Goal: Information Seeking & Learning: Learn about a topic

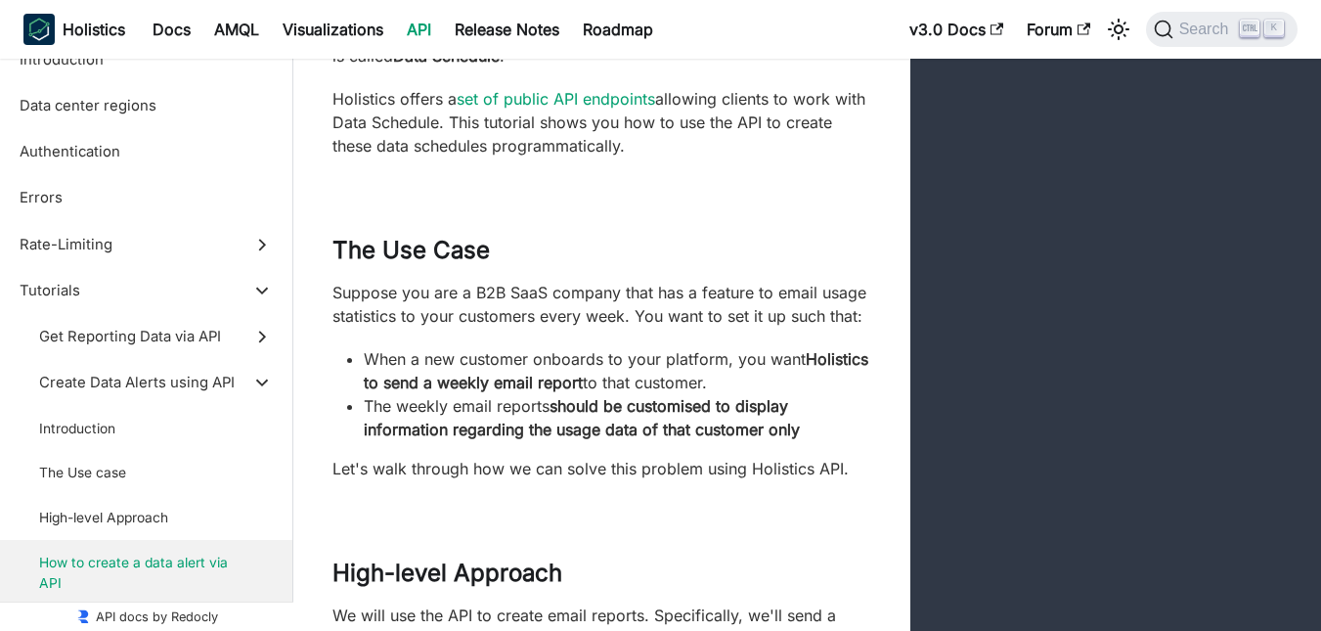
scroll to position [17655, 0]
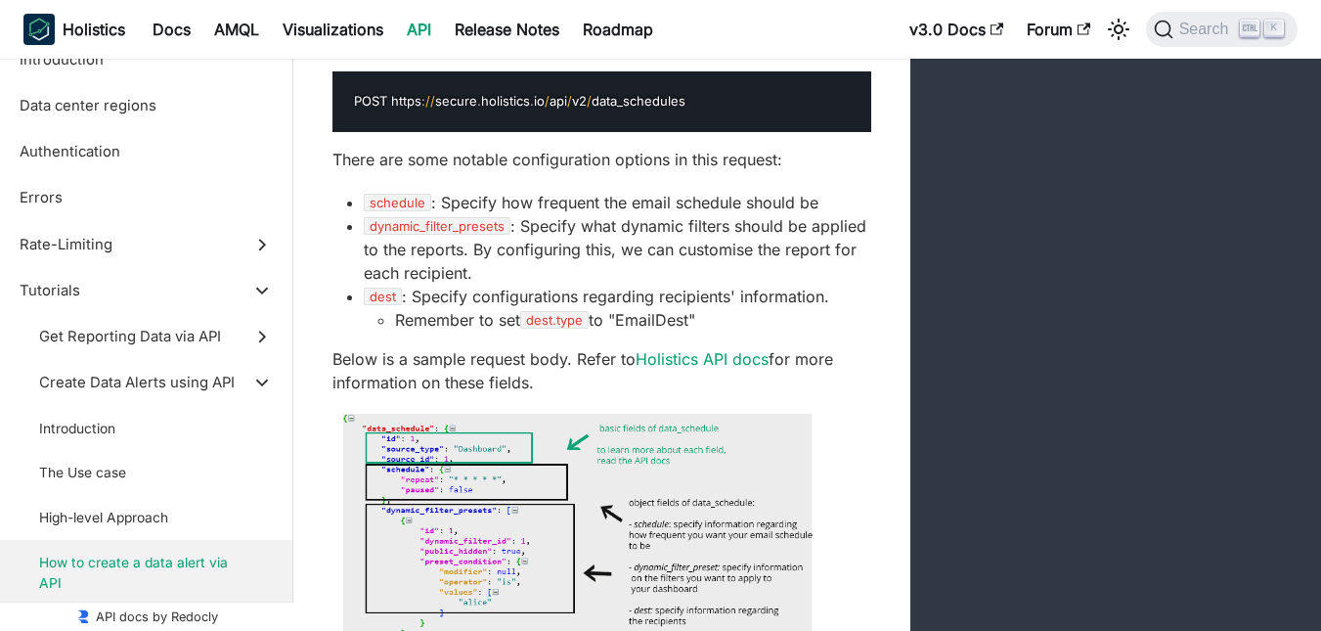
scroll to position [19122, 0]
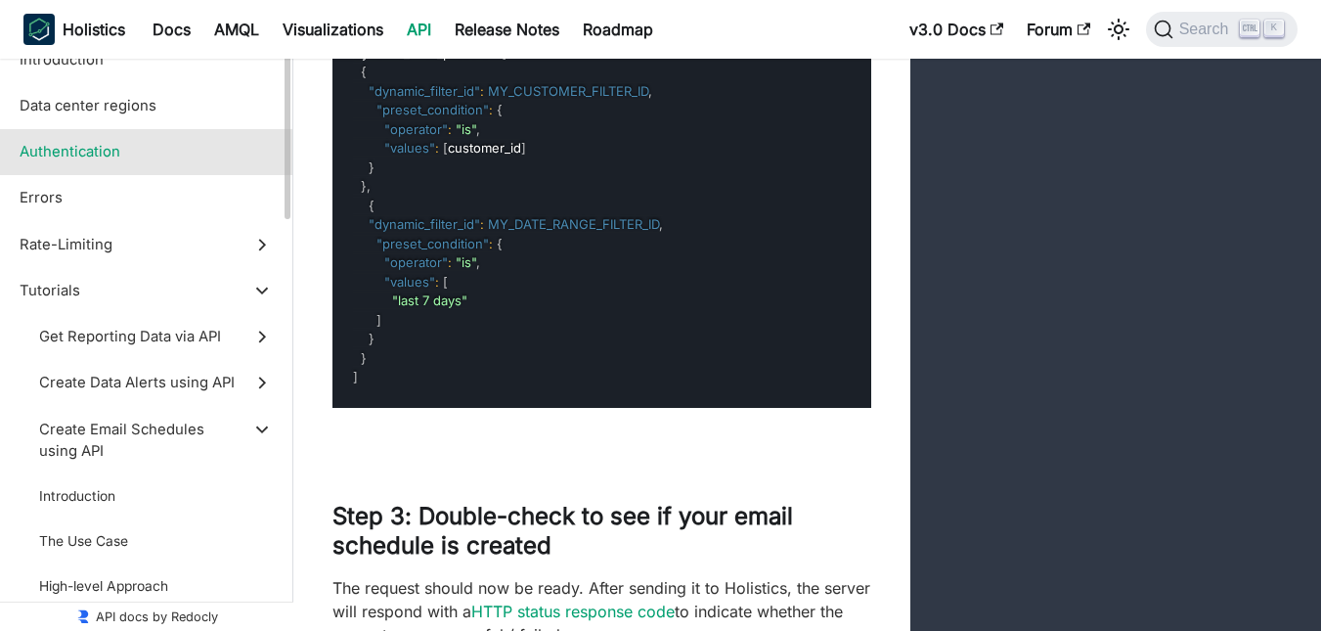
drag, startPoint x: 142, startPoint y: 111, endPoint x: 149, endPoint y: 130, distance: 19.8
click at [142, 111] on span "Data center regions" at bounding box center [128, 106] width 216 height 22
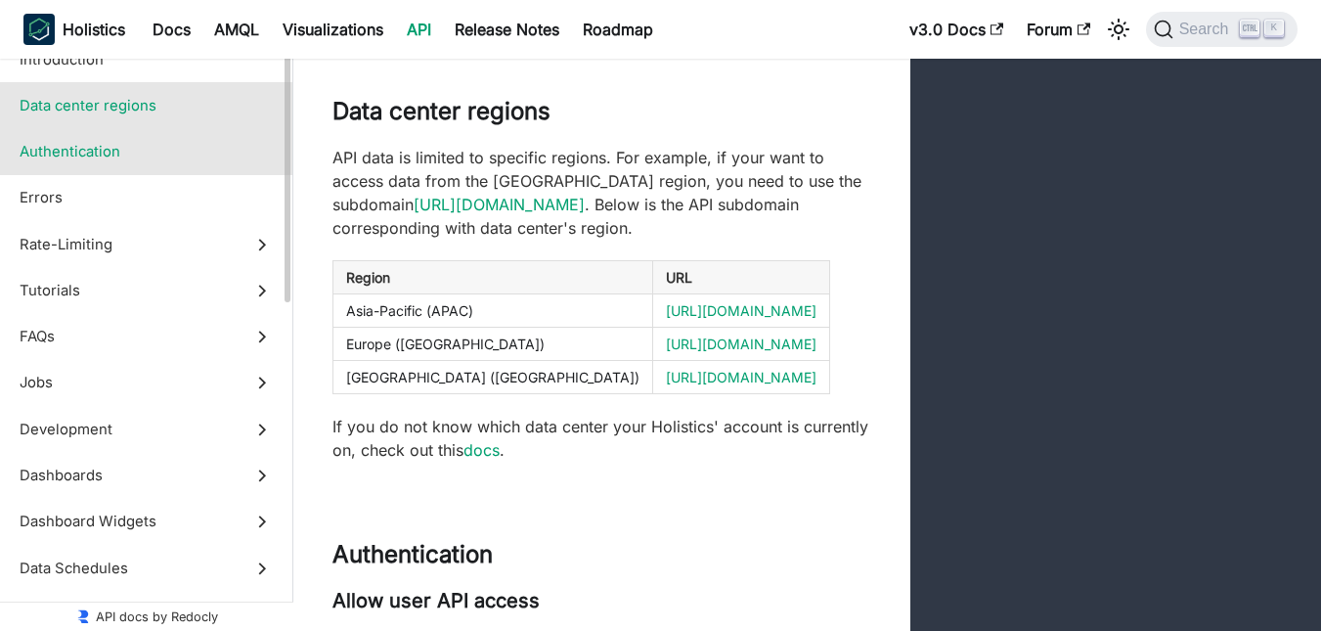
click at [146, 167] on label "Authentication" at bounding box center [146, 152] width 292 height 46
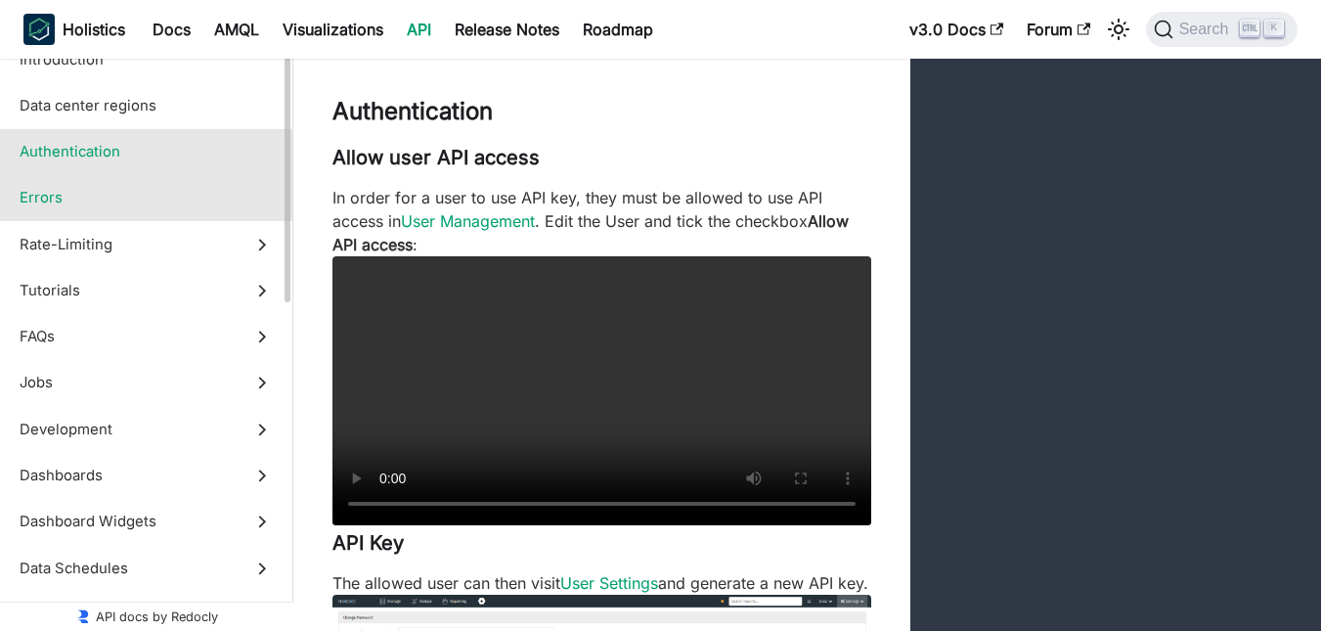
click at [113, 189] on span "Errors" at bounding box center [128, 198] width 216 height 22
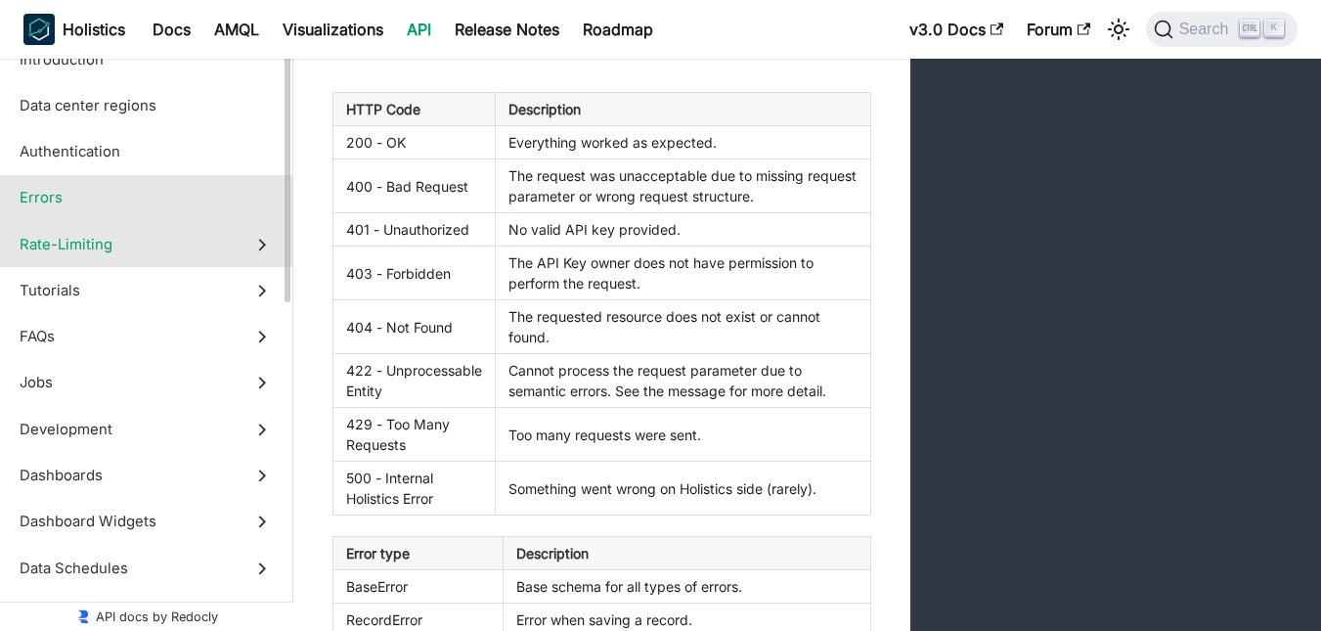
click at [108, 231] on label "Rate-Limiting" at bounding box center [146, 244] width 292 height 46
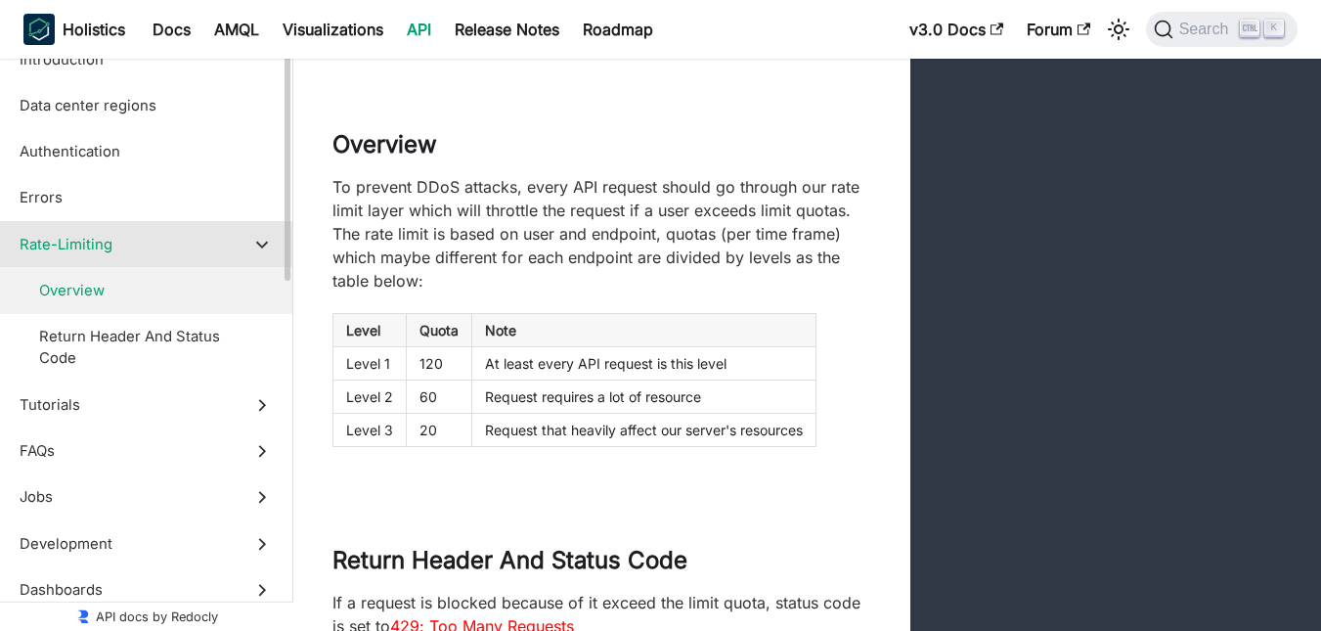
click at [112, 306] on label "Overview" at bounding box center [146, 290] width 292 height 46
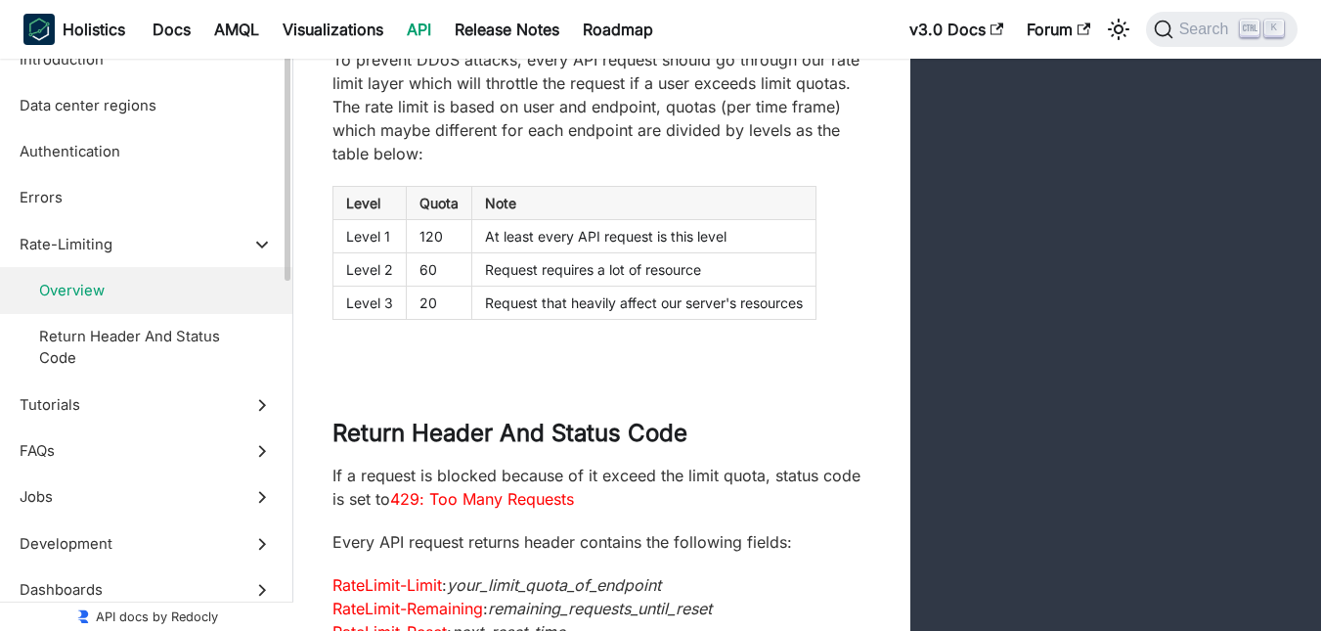
scroll to position [489, 0]
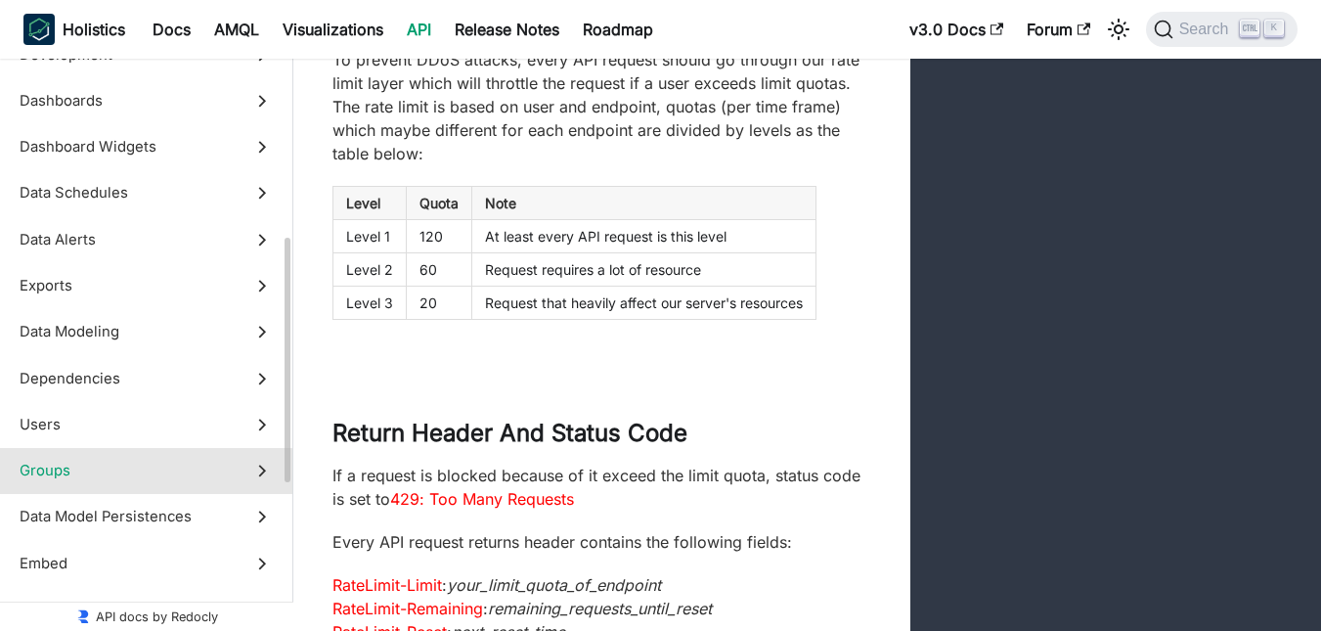
click at [84, 456] on label "Groups" at bounding box center [146, 471] width 292 height 46
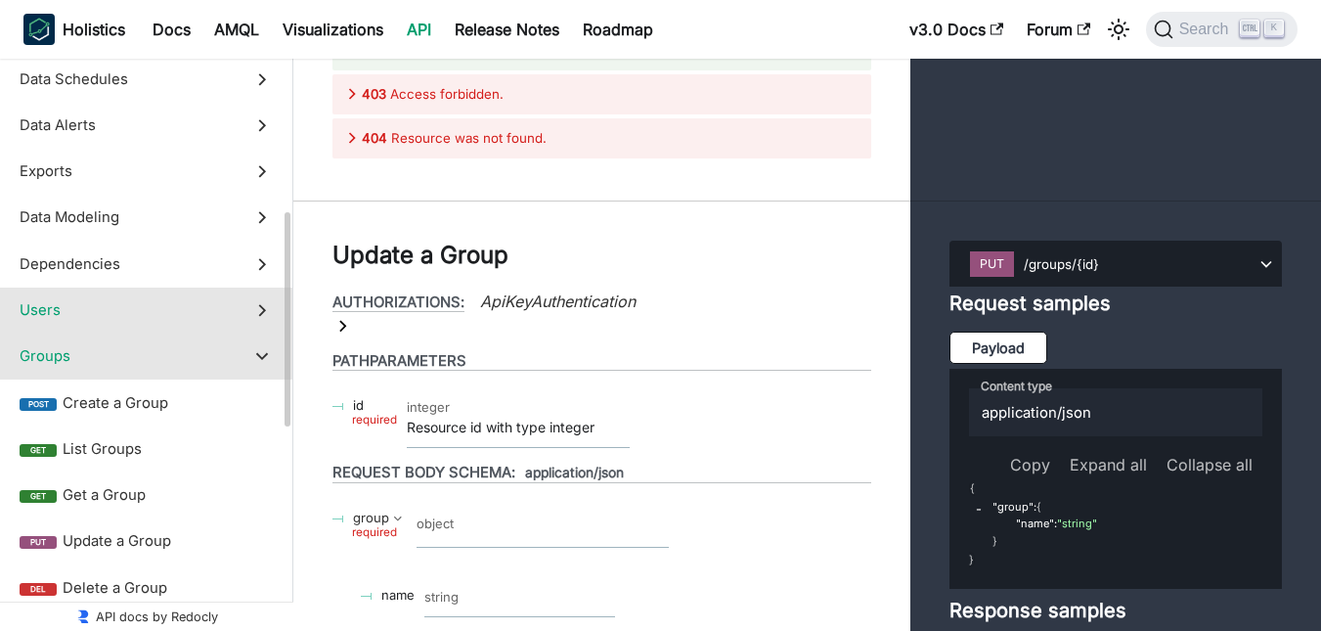
click at [76, 313] on span "Users" at bounding box center [128, 310] width 216 height 22
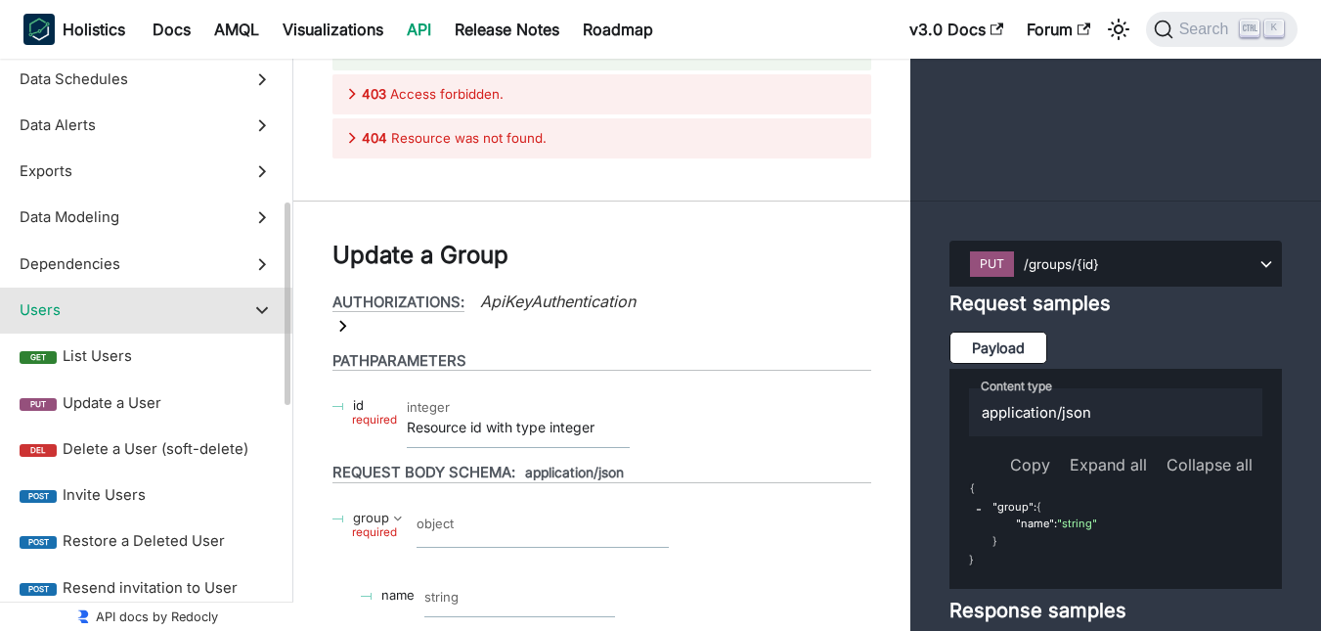
scroll to position [57569, 0]
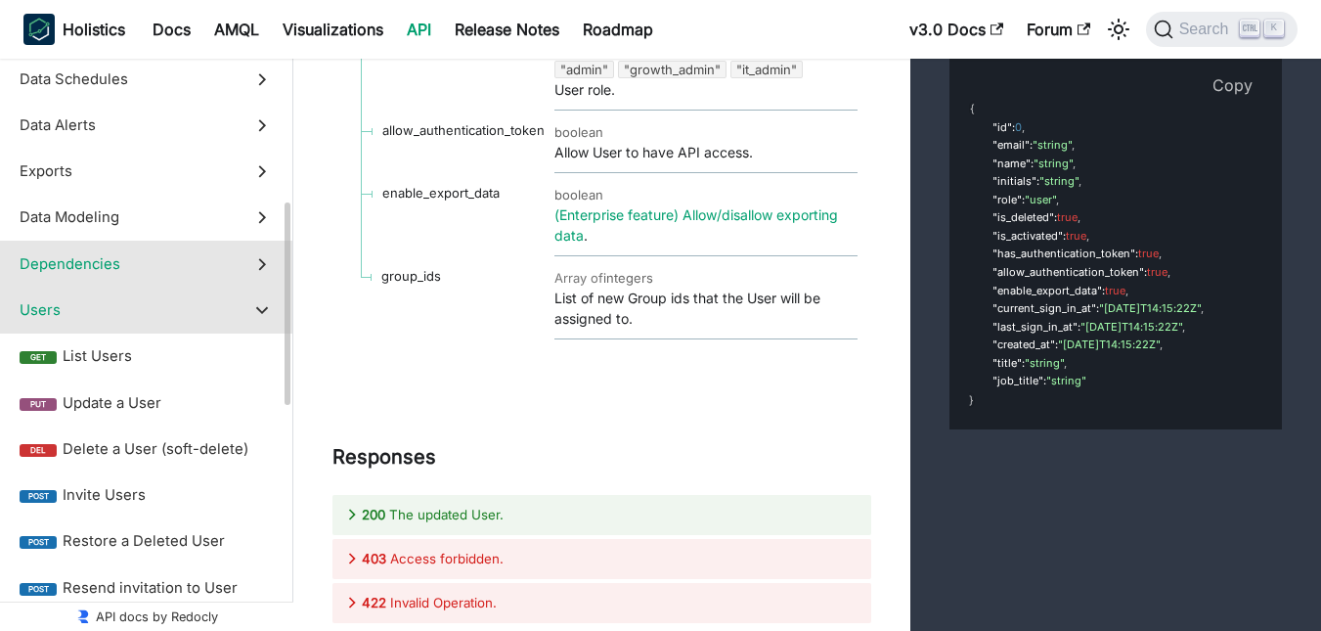
click at [93, 274] on label "Dependencies" at bounding box center [146, 264] width 292 height 46
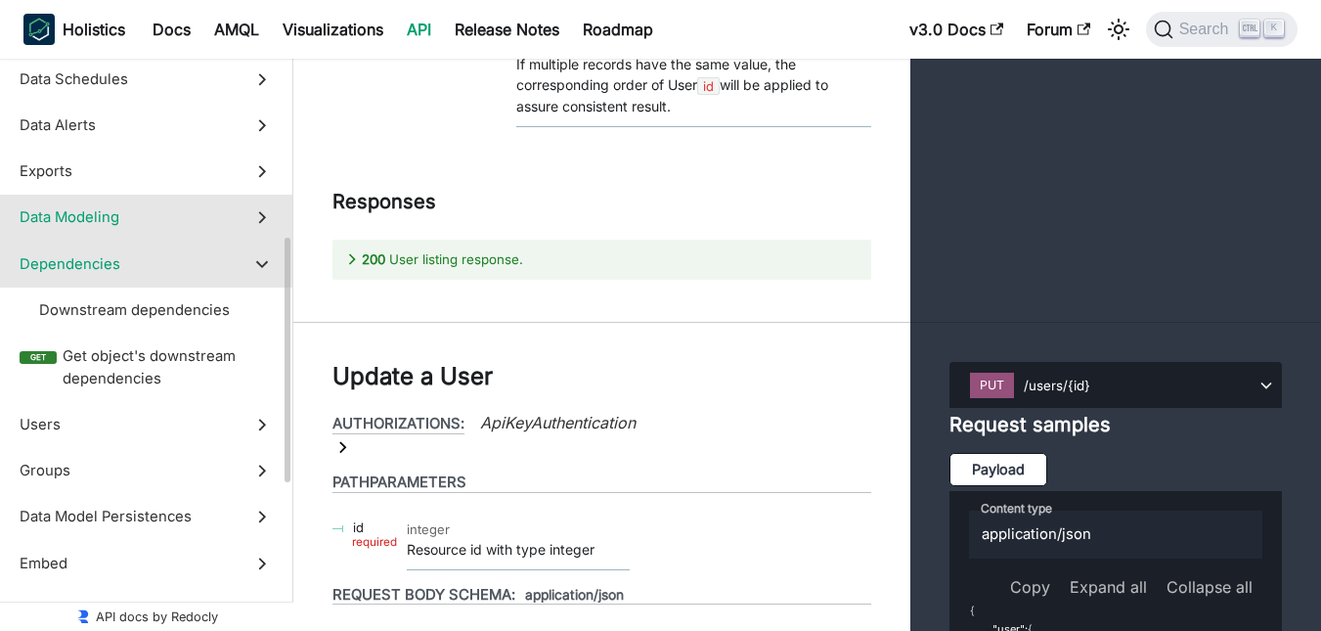
click at [96, 236] on label "Data Modeling" at bounding box center [146, 218] width 292 height 46
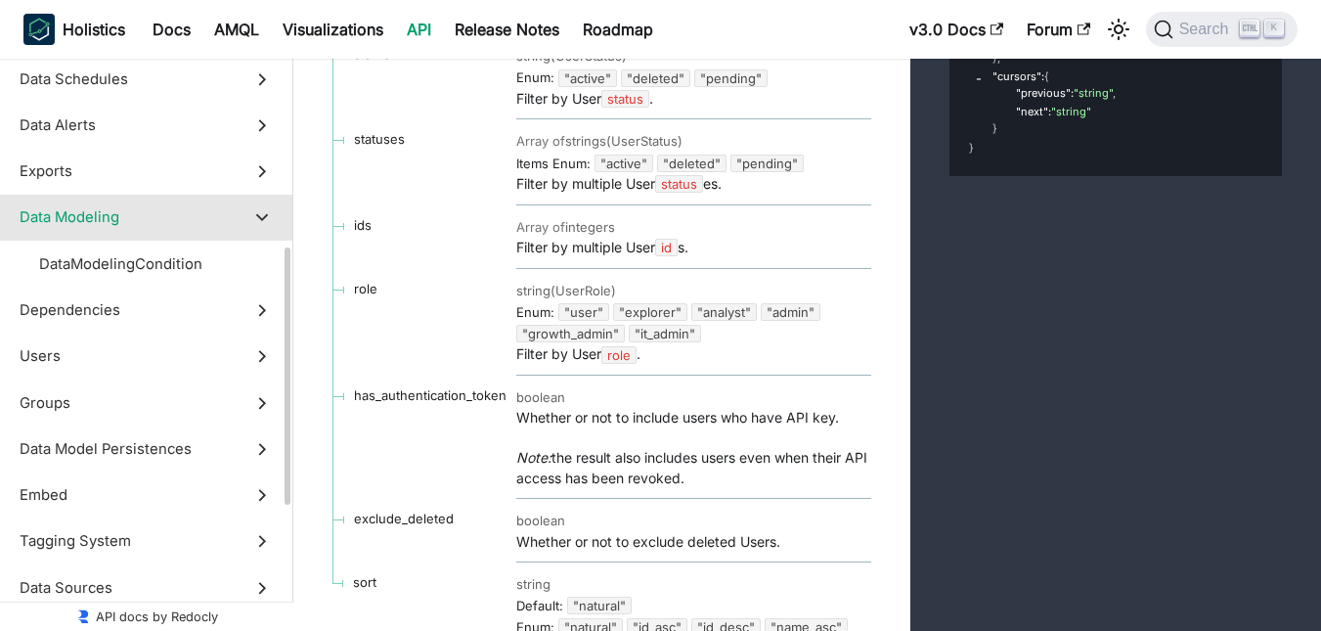
drag, startPoint x: 125, startPoint y: 300, endPoint x: 122, endPoint y: 399, distance: 98.8
click at [125, 301] on span "Dependencies" at bounding box center [128, 310] width 216 height 22
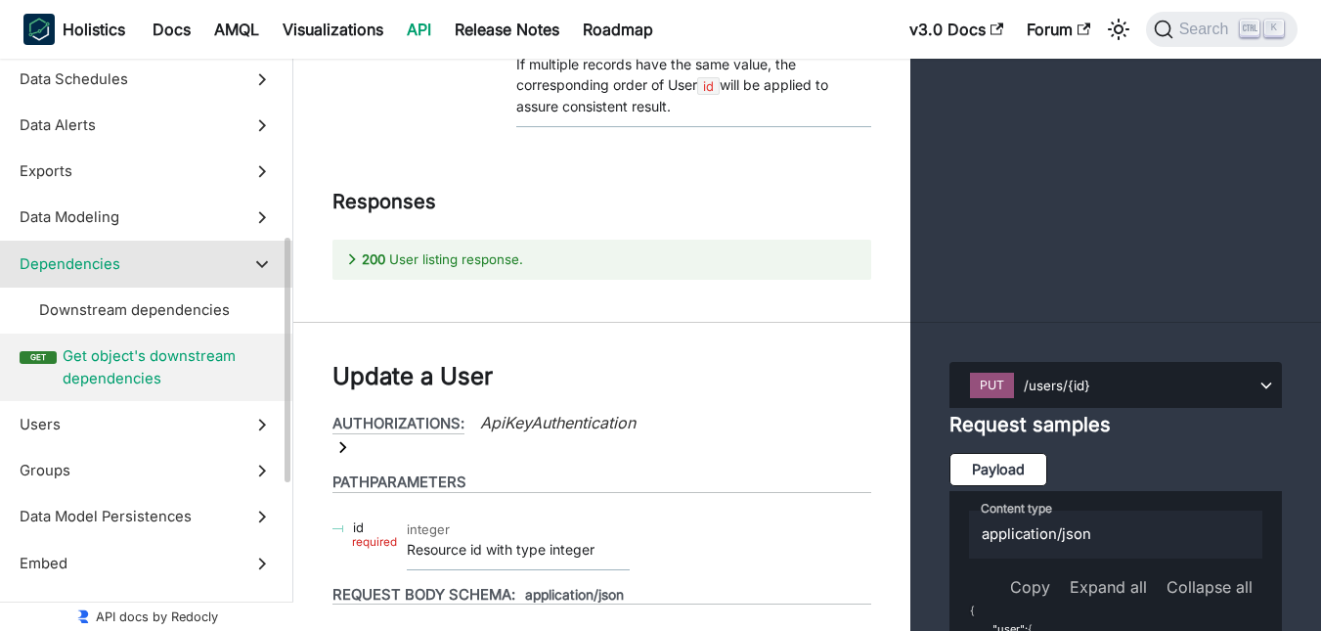
click at [122, 399] on label "get Get object's downstream dependencies" at bounding box center [146, 367] width 292 height 68
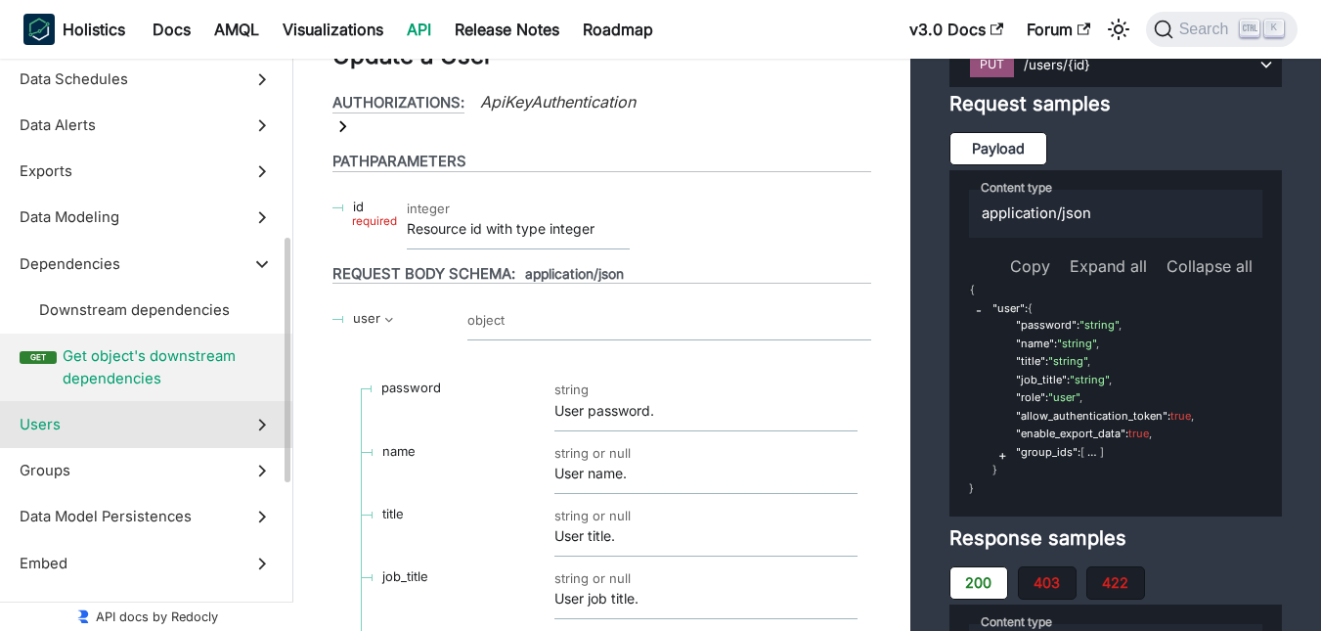
click at [134, 422] on span "Users" at bounding box center [128, 425] width 216 height 22
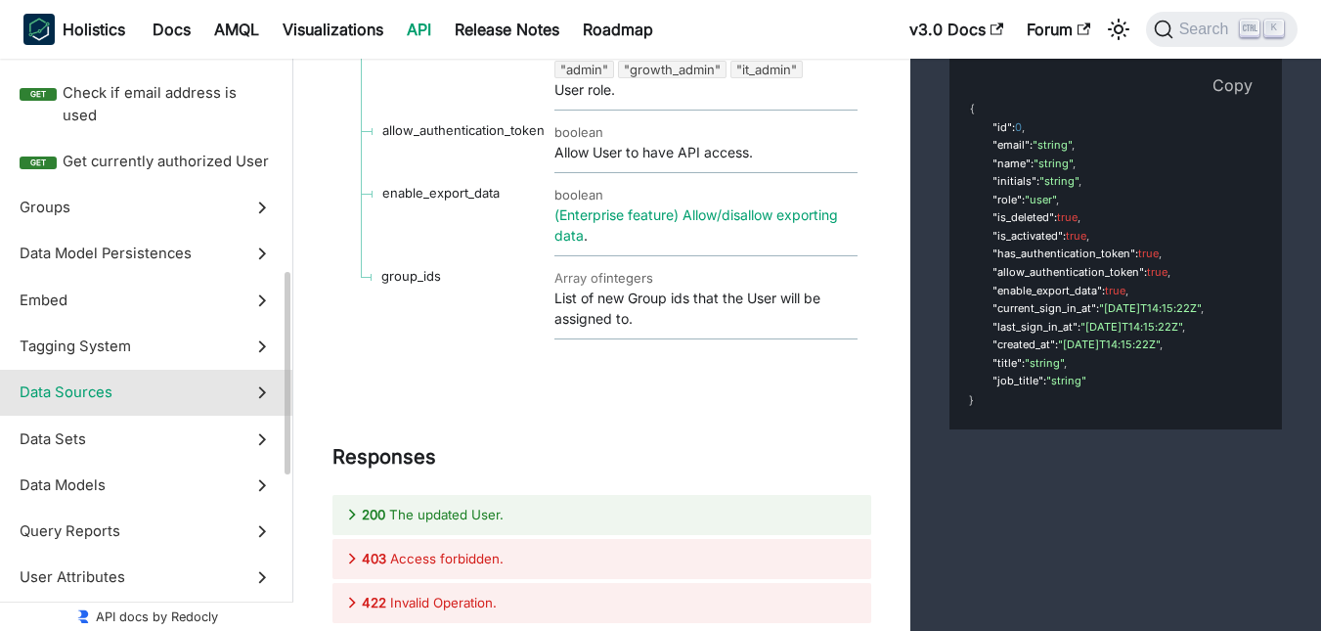
scroll to position [978, 0]
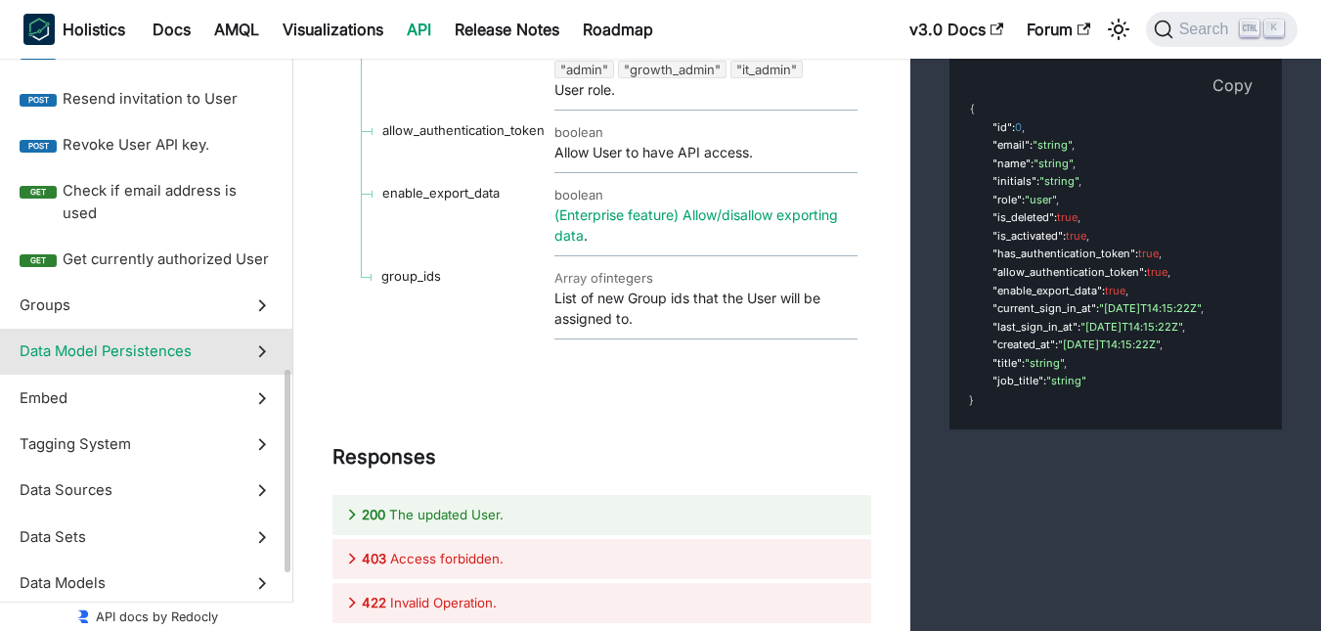
click at [126, 340] on span "Data Model Persistences" at bounding box center [128, 351] width 216 height 22
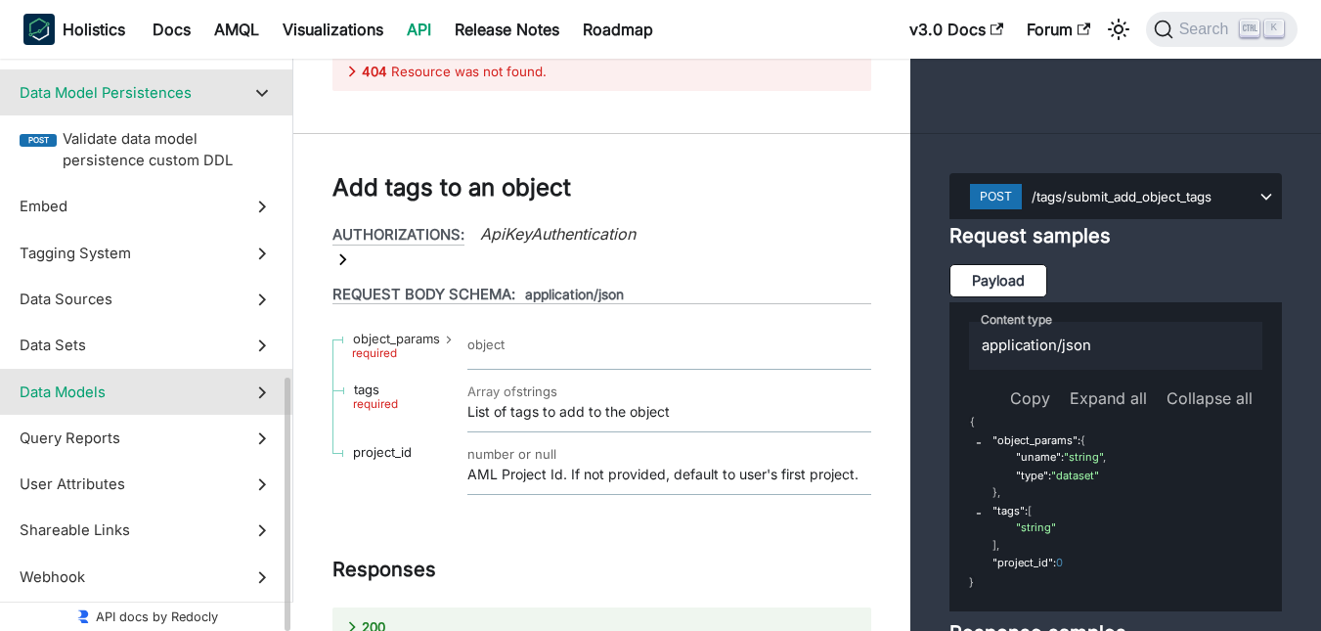
scroll to position [799, 0]
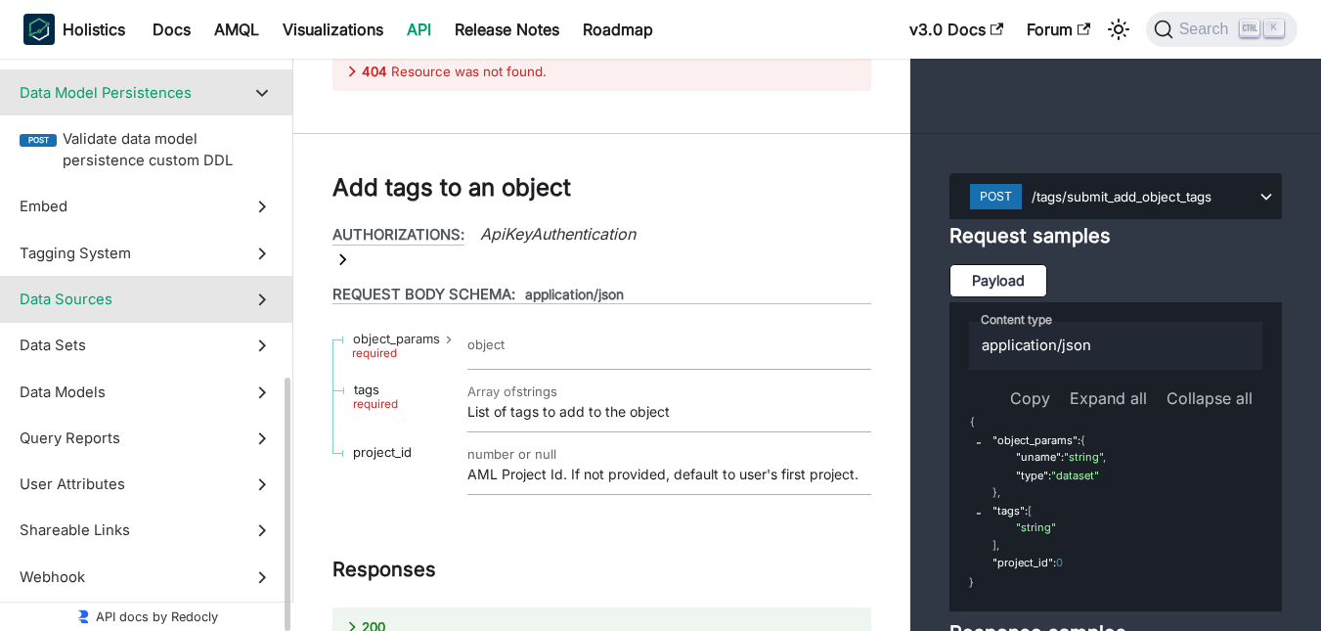
click at [116, 288] on span "Data Sources" at bounding box center [128, 299] width 216 height 22
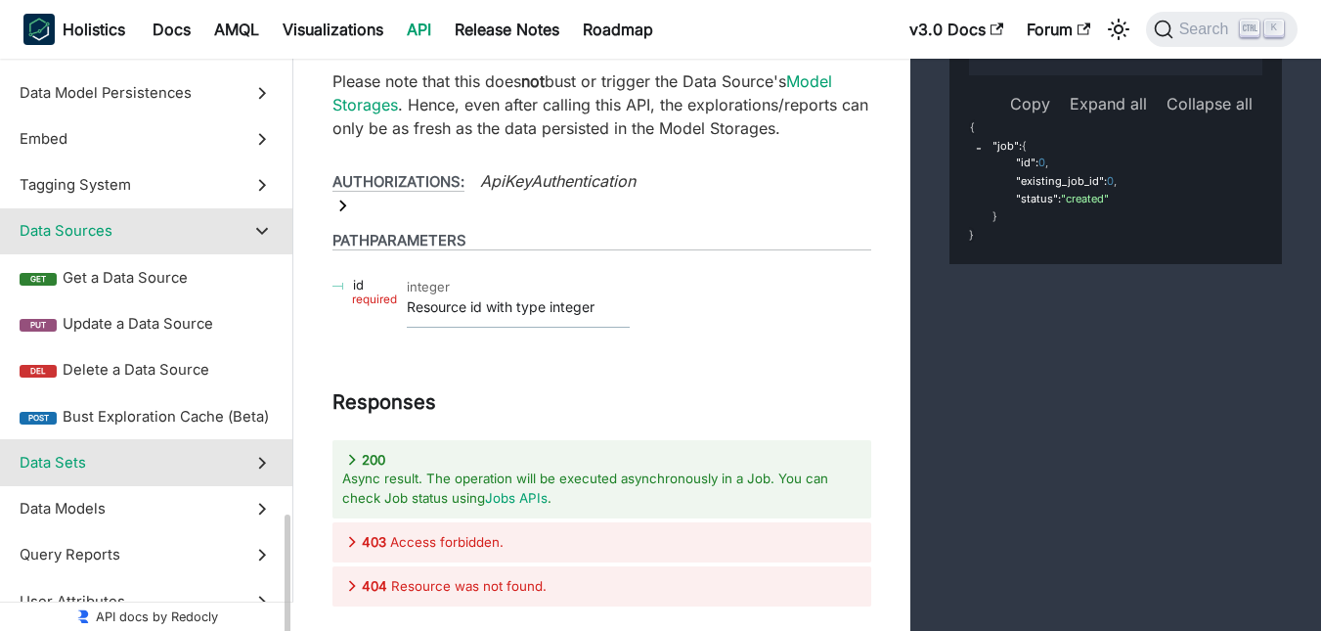
scroll to position [916, 0]
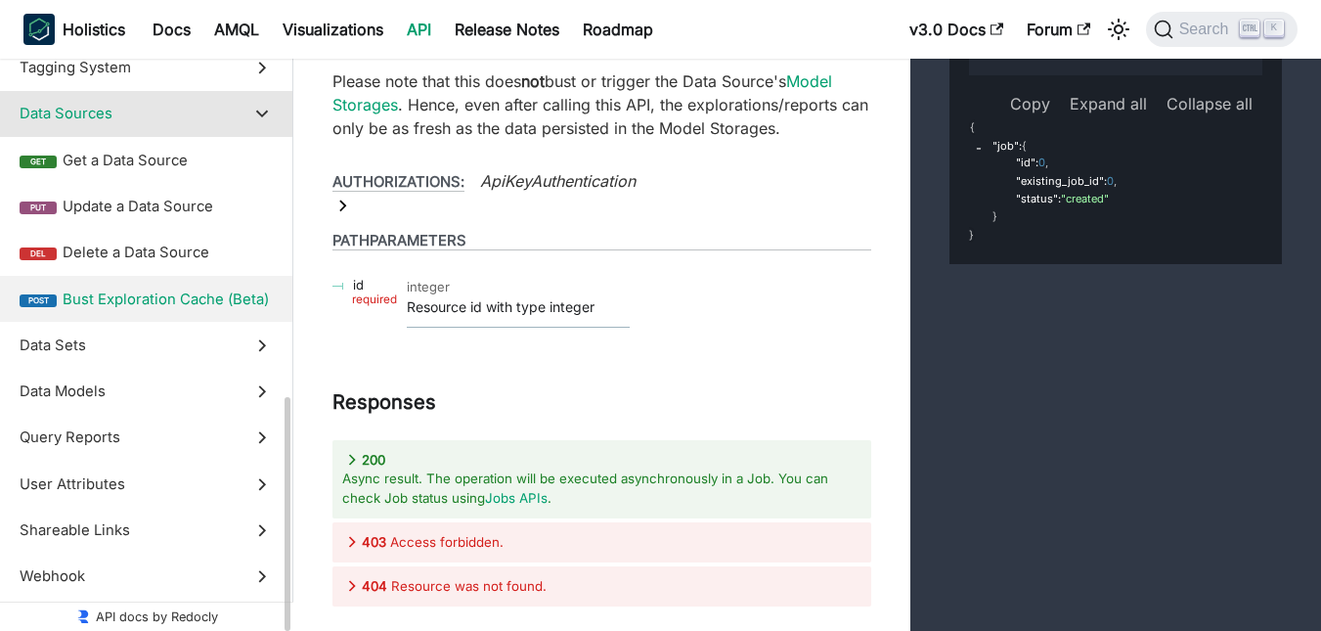
click at [116, 321] on label "post Bust Exploration Cache (Beta)" at bounding box center [146, 299] width 292 height 46
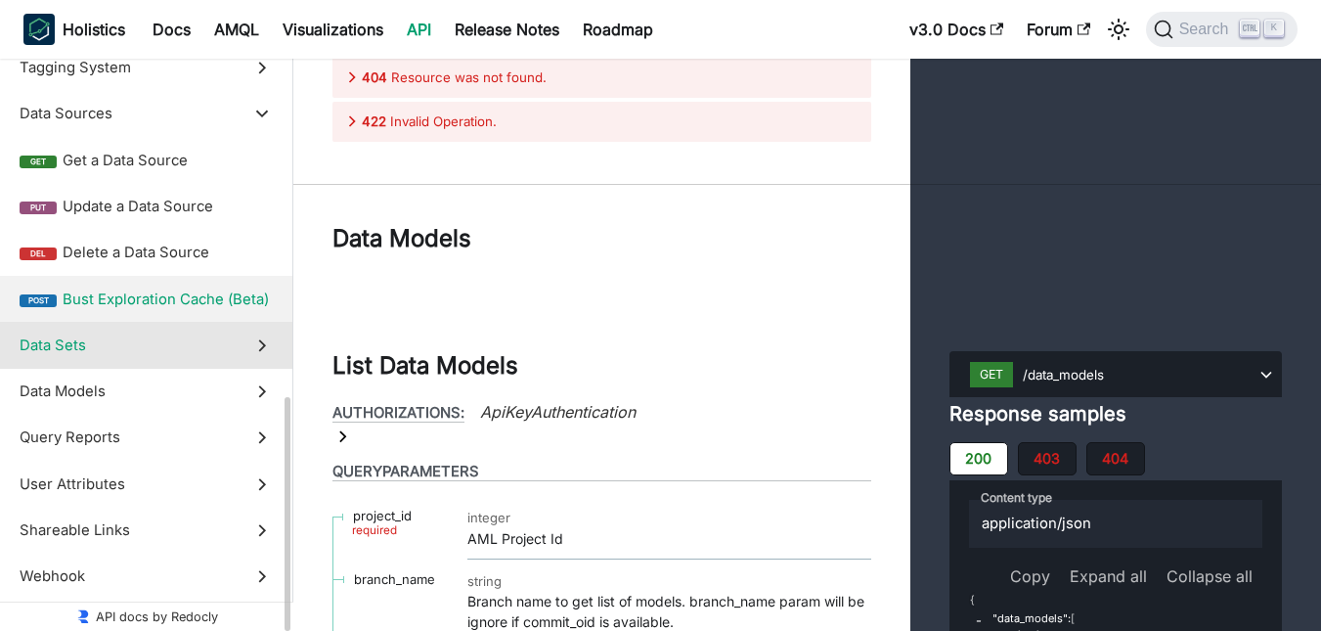
click at [113, 338] on span "Data Sets" at bounding box center [128, 345] width 216 height 22
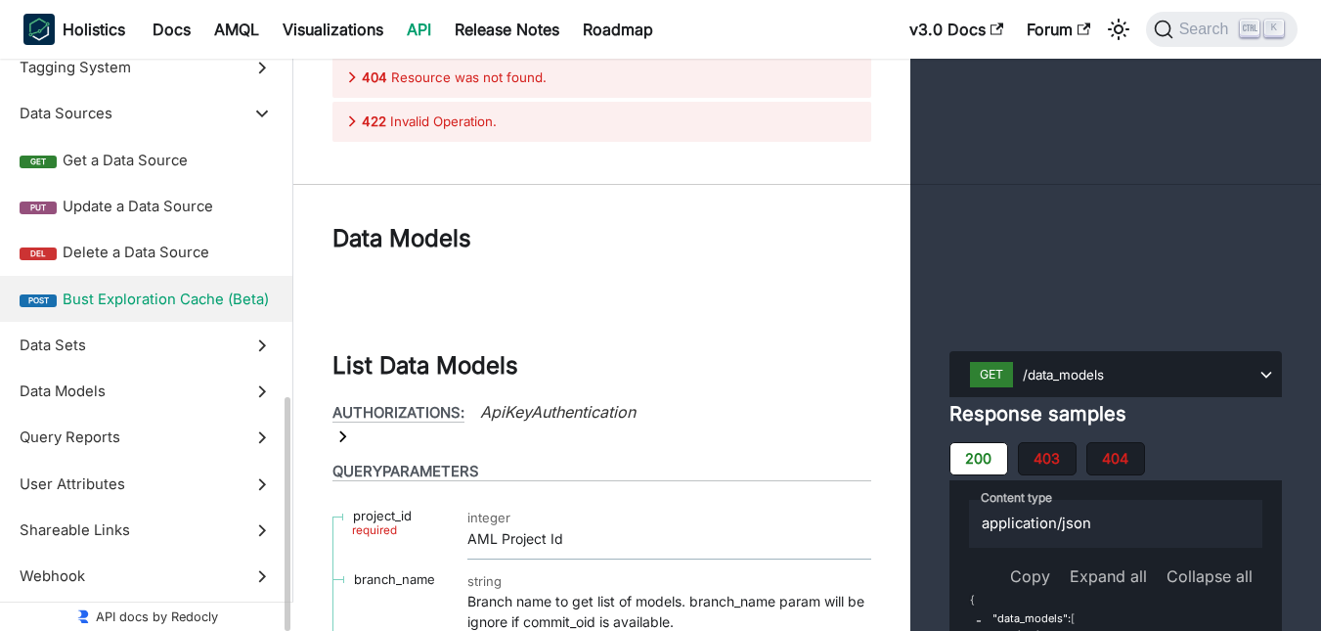
scroll to position [823, 0]
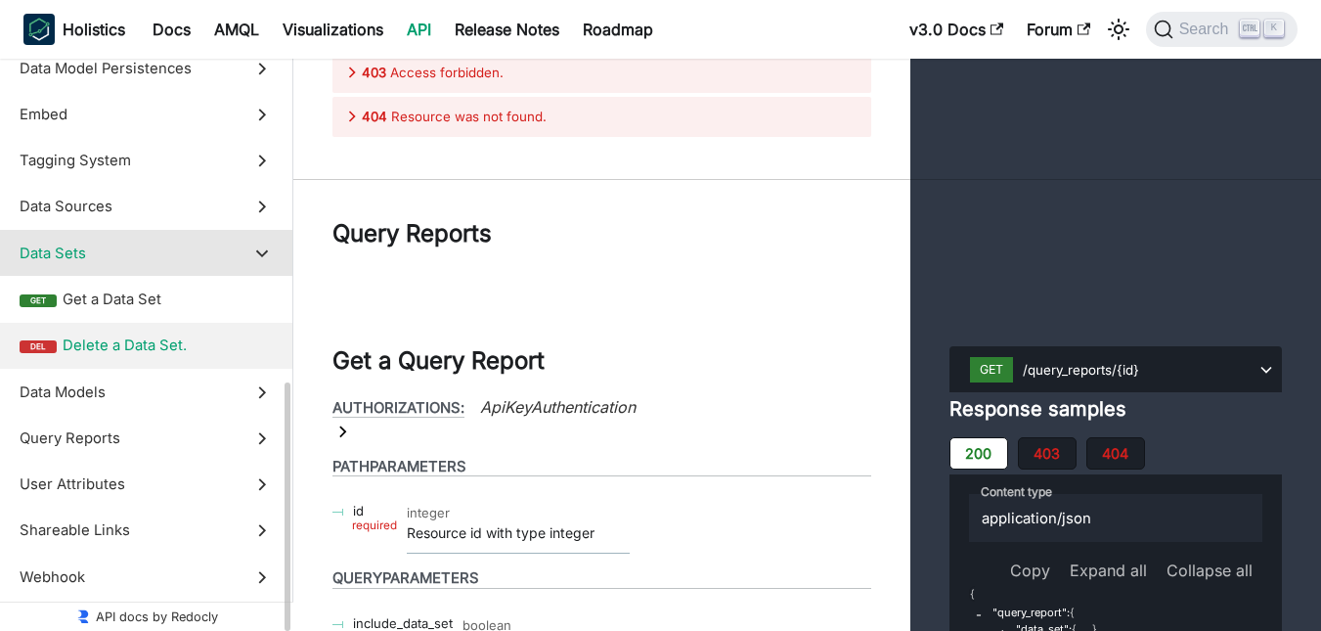
click at [115, 360] on label "del Delete a Data Set." at bounding box center [146, 346] width 292 height 46
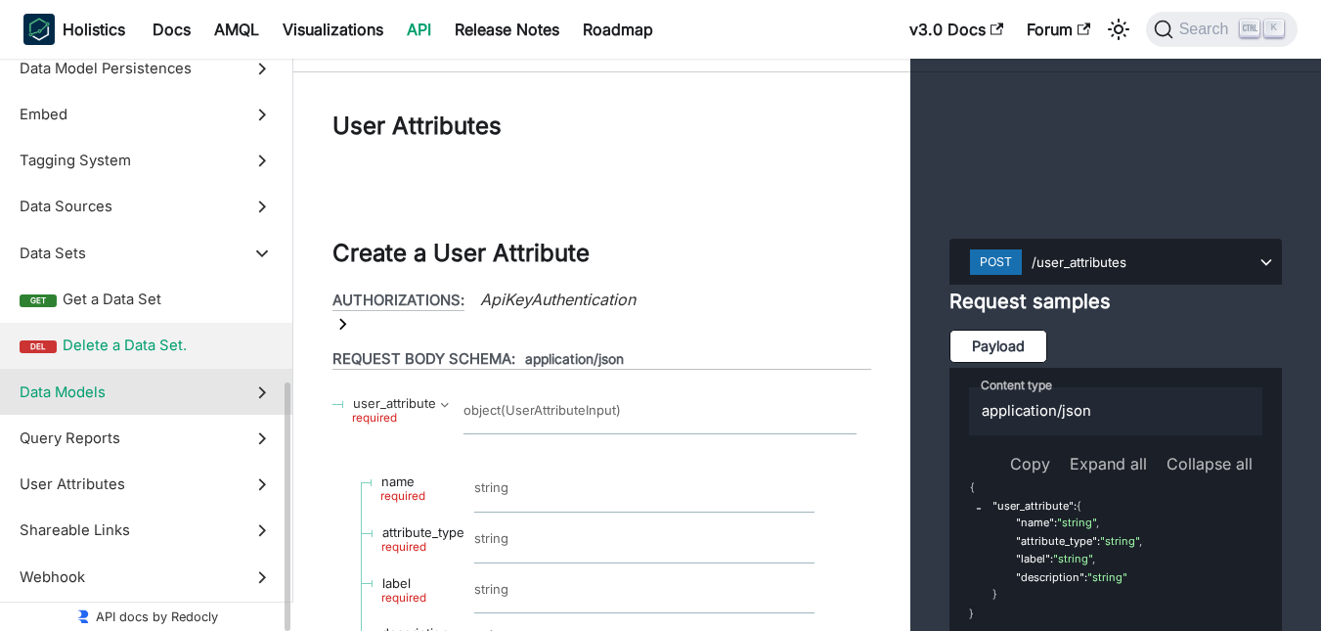
click at [119, 396] on span "Data Models" at bounding box center [128, 392] width 216 height 22
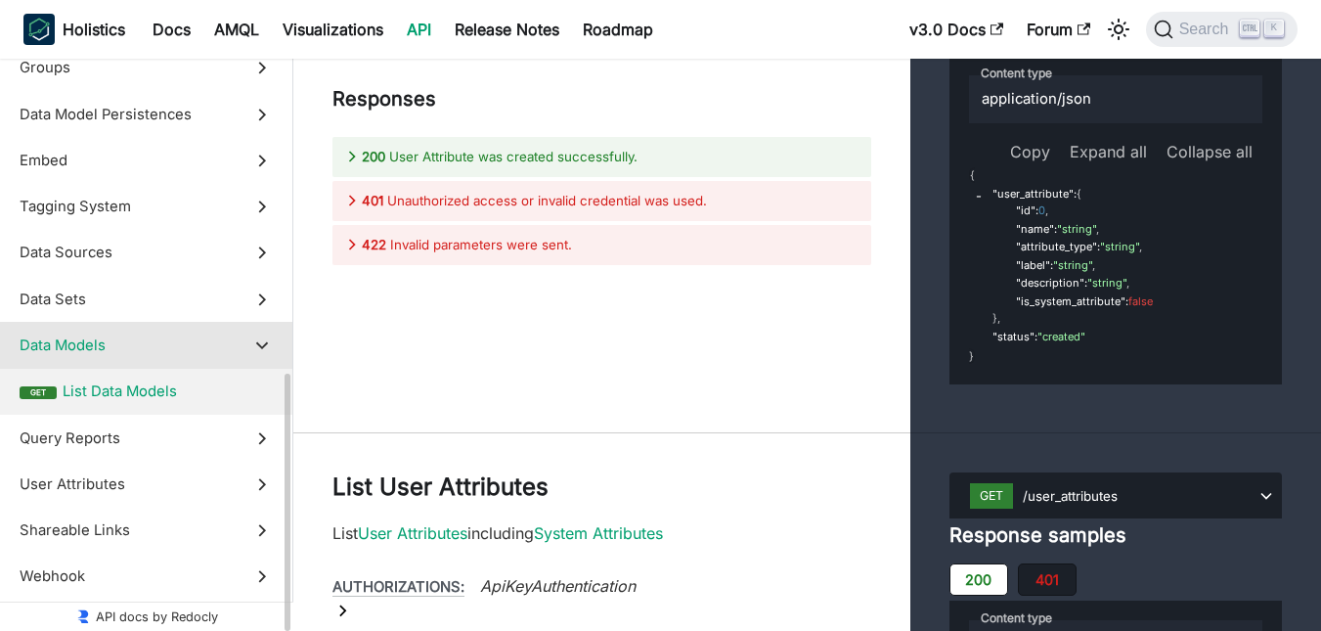
scroll to position [777, 0]
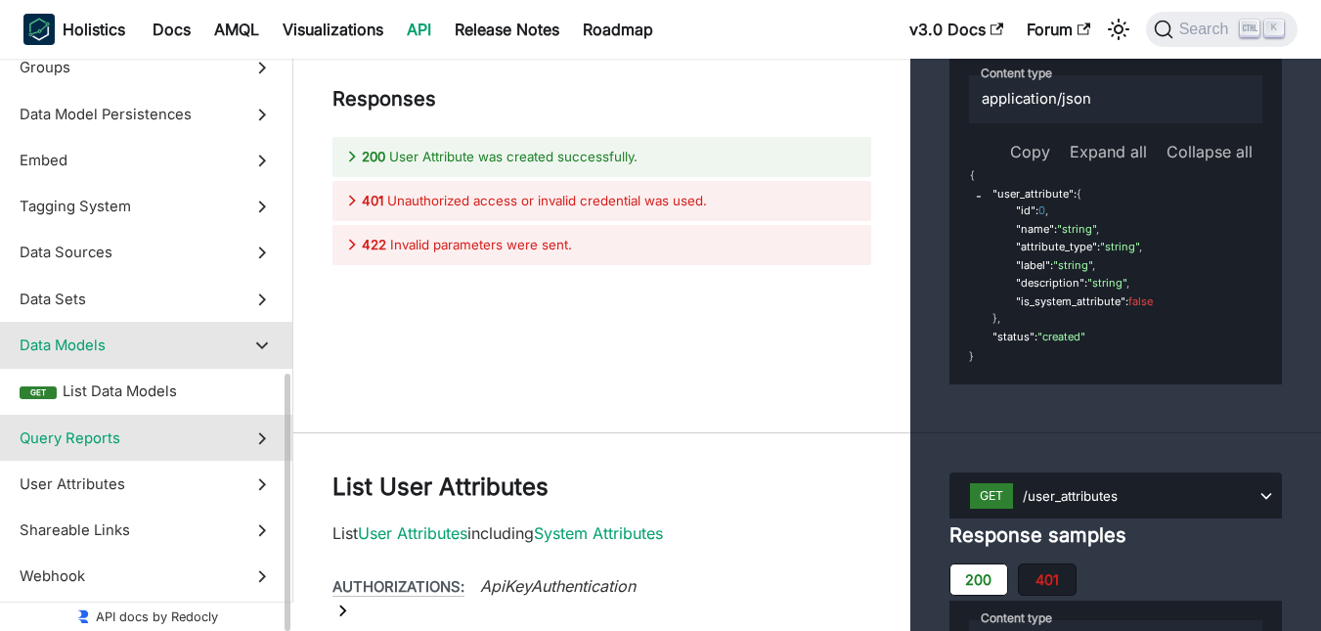
click at [129, 435] on span "Query Reports" at bounding box center [128, 438] width 216 height 22
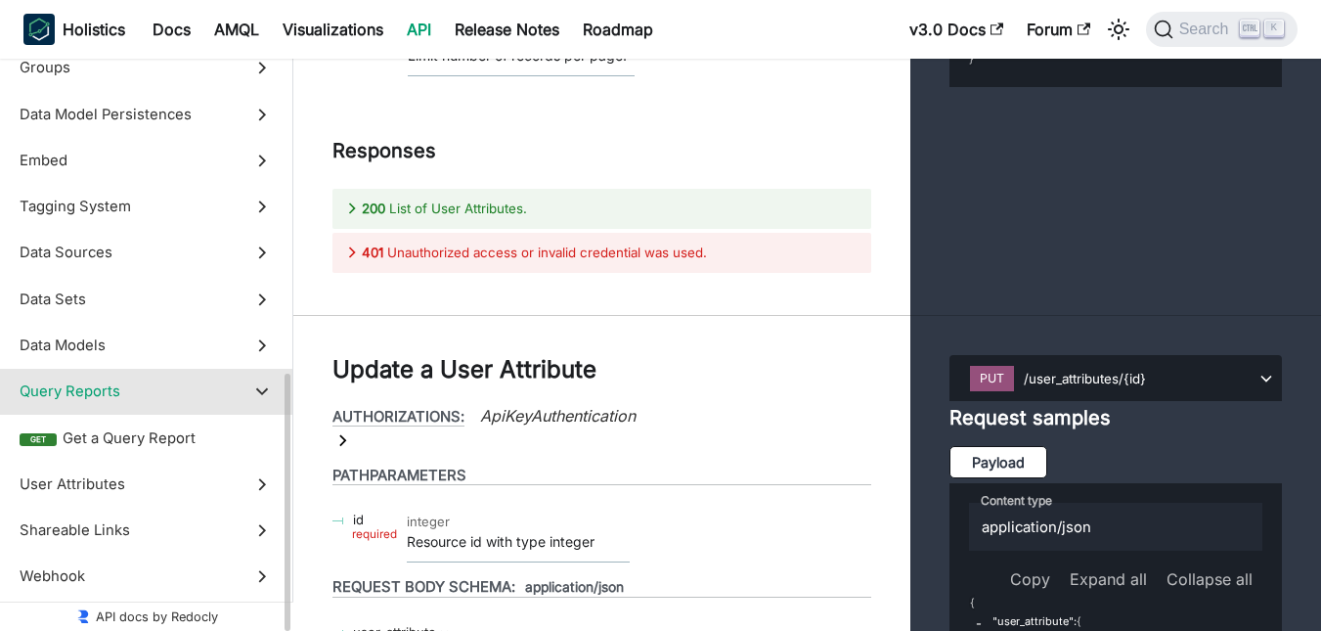
click at [140, 477] on span "User Attributes" at bounding box center [128, 484] width 216 height 22
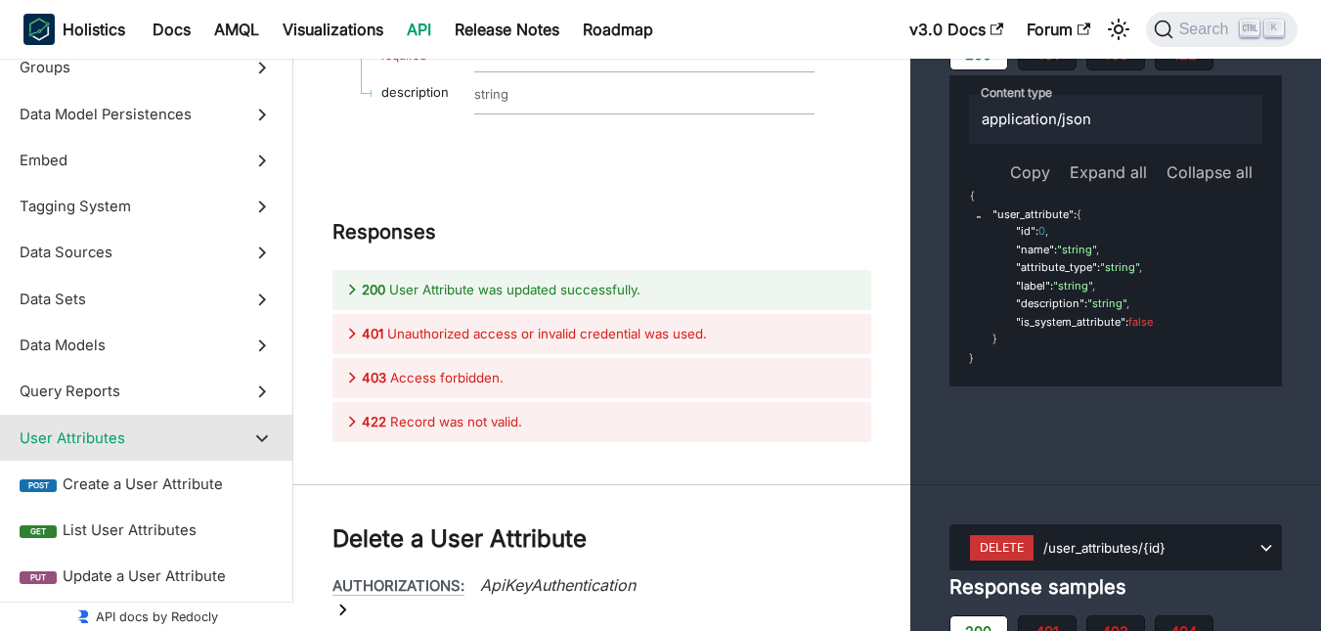
scroll to position [1076, 0]
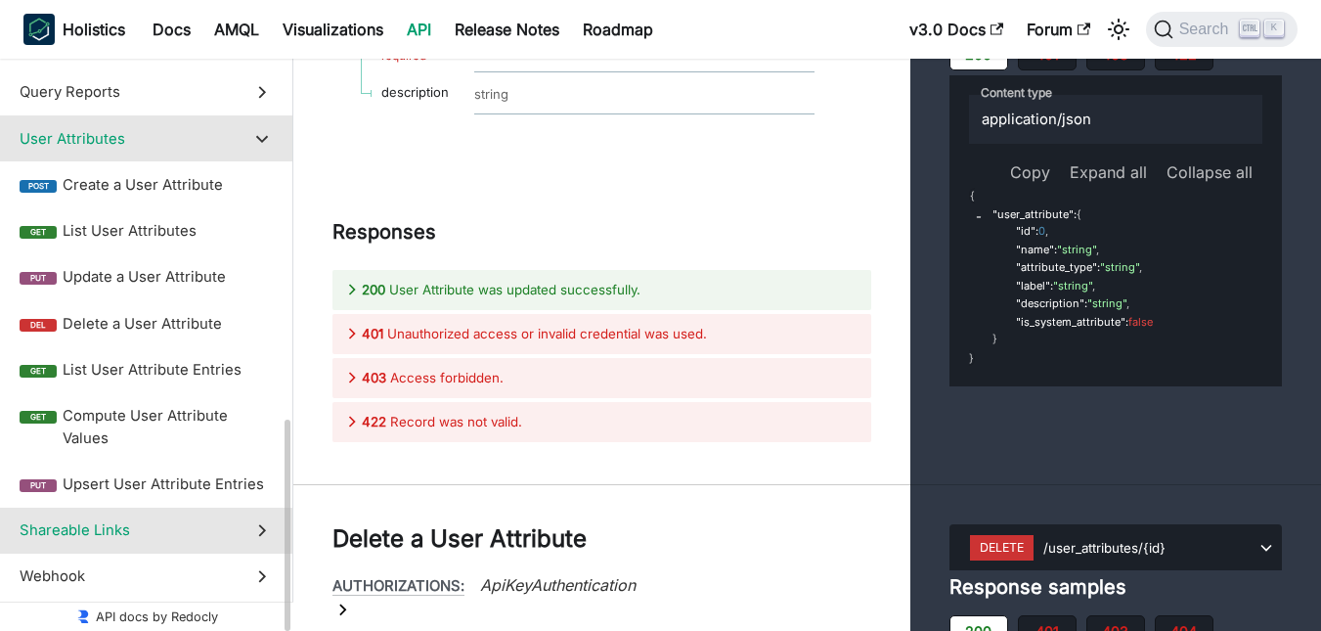
click at [154, 528] on span "Shareable Links" at bounding box center [128, 530] width 216 height 22
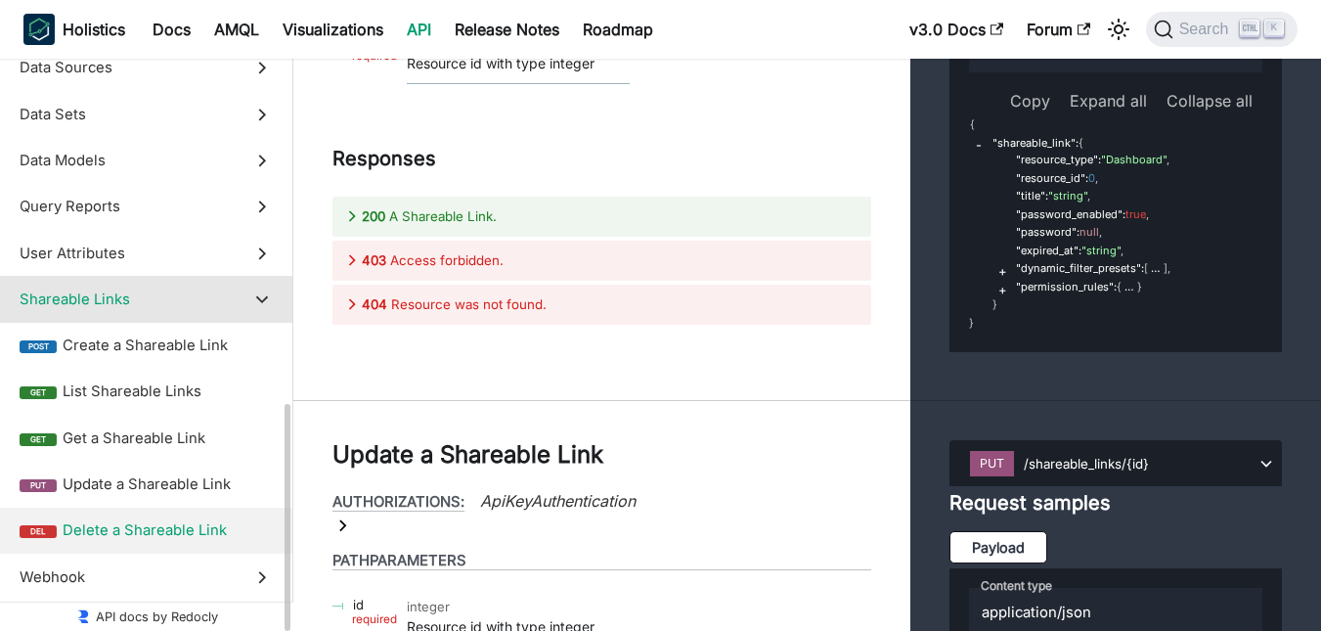
scroll to position [962, 0]
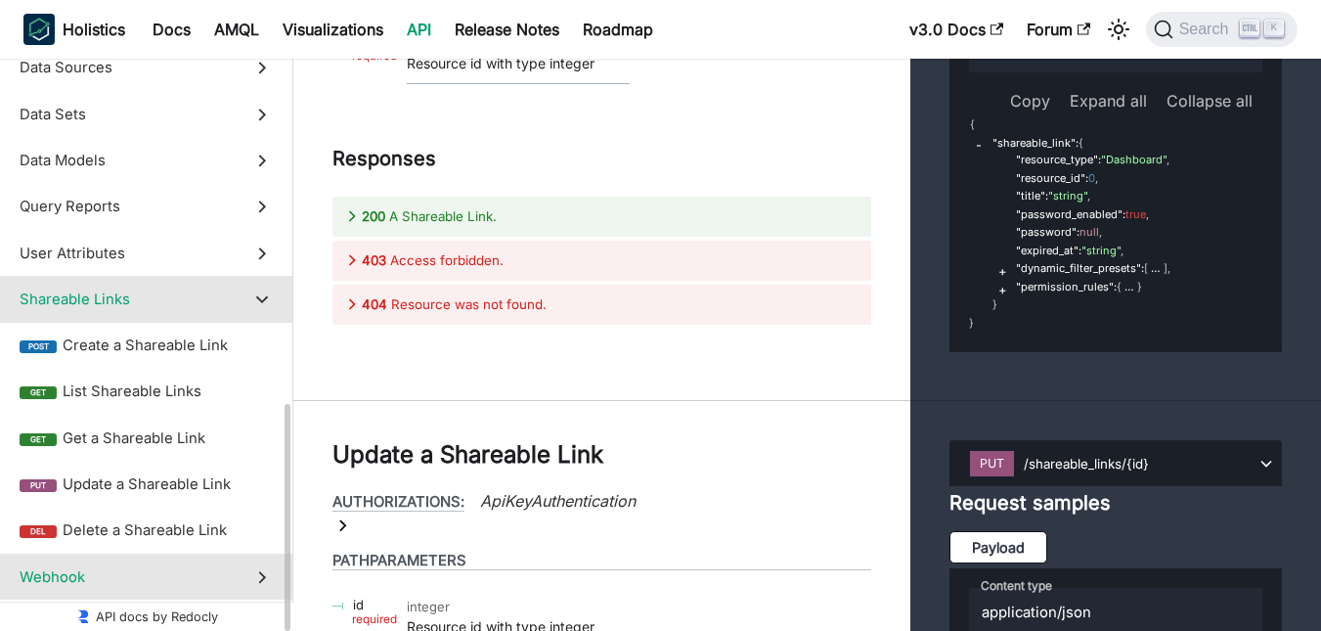
click at [127, 554] on label "Webhook" at bounding box center [146, 576] width 292 height 46
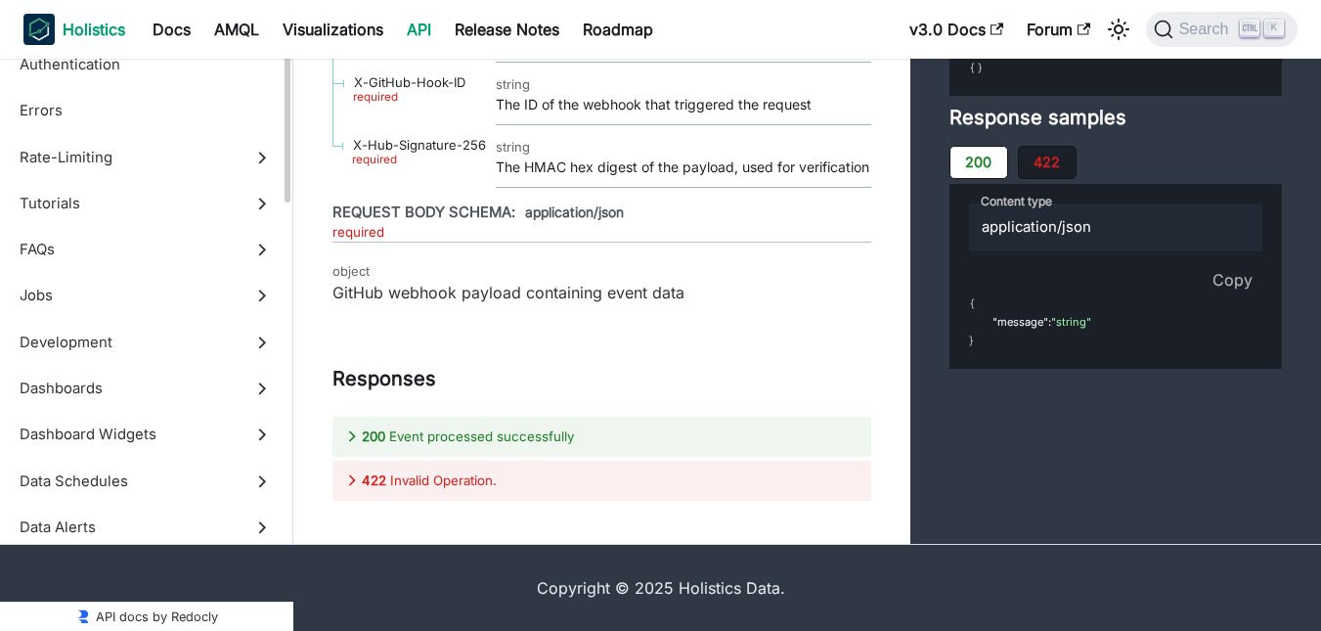
click at [53, 25] on img "Main" at bounding box center [38, 29] width 31 height 31
